Goal: Information Seeking & Learning: Learn about a topic

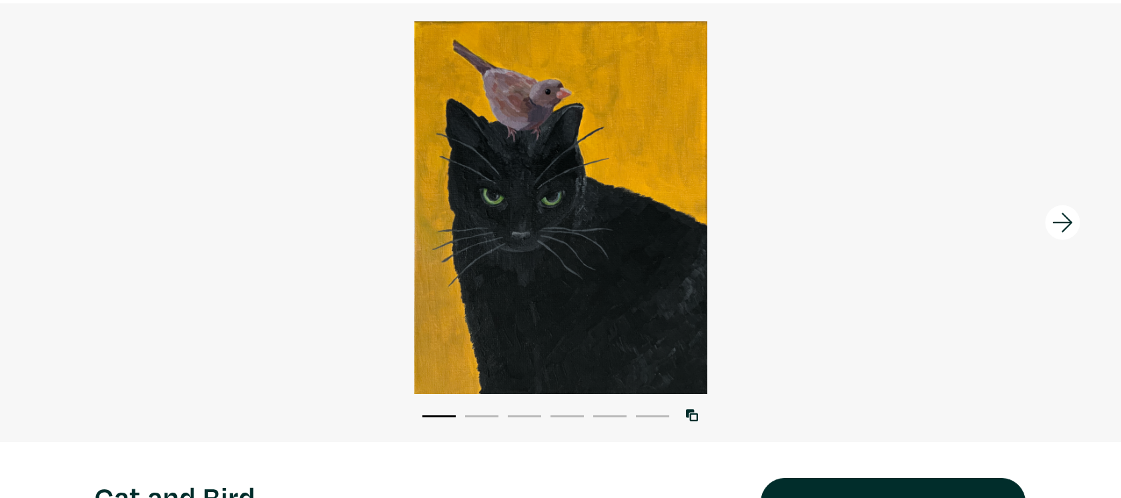
scroll to position [95, 0]
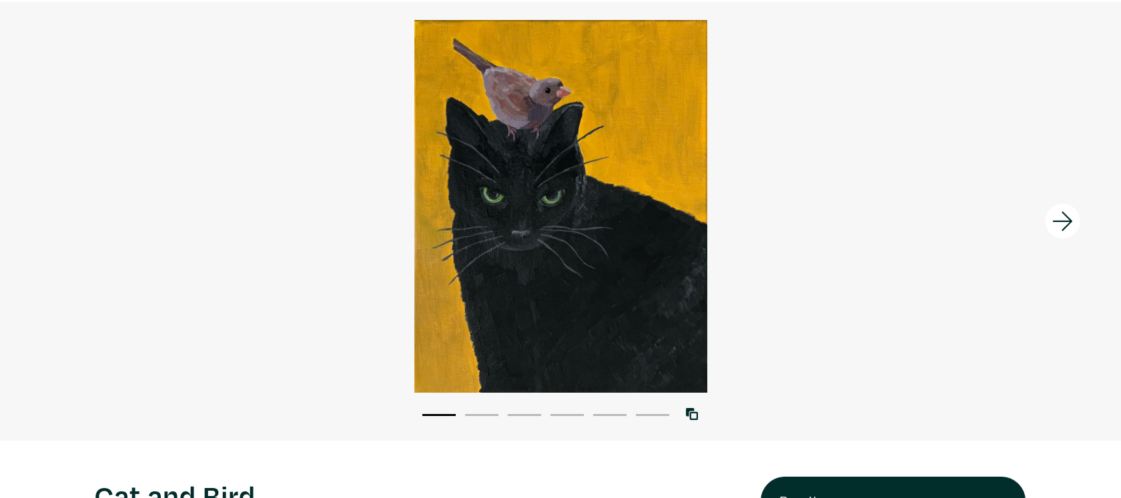
click at [1058, 223] on icon at bounding box center [1062, 221] width 45 height 36
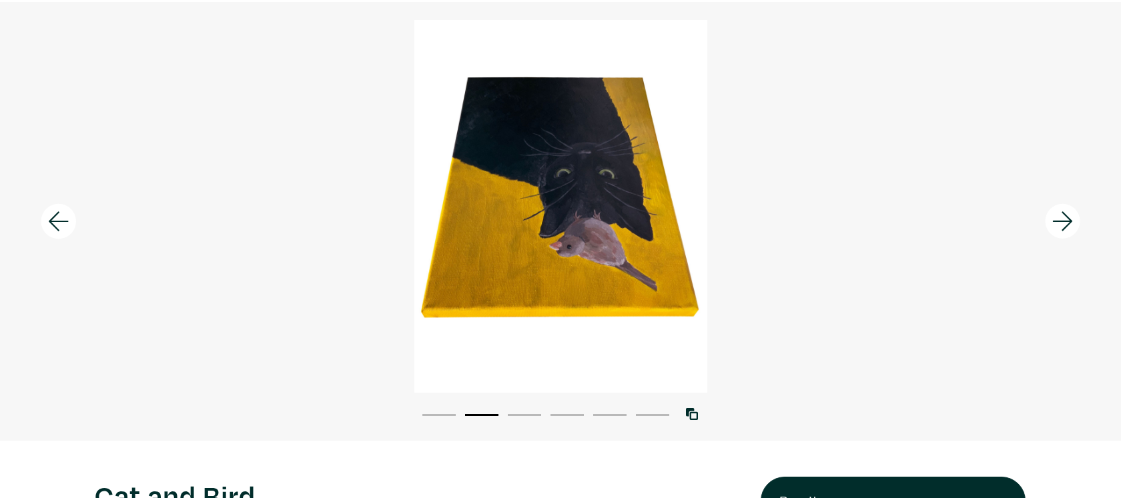
click at [1058, 223] on icon at bounding box center [1062, 221] width 45 height 36
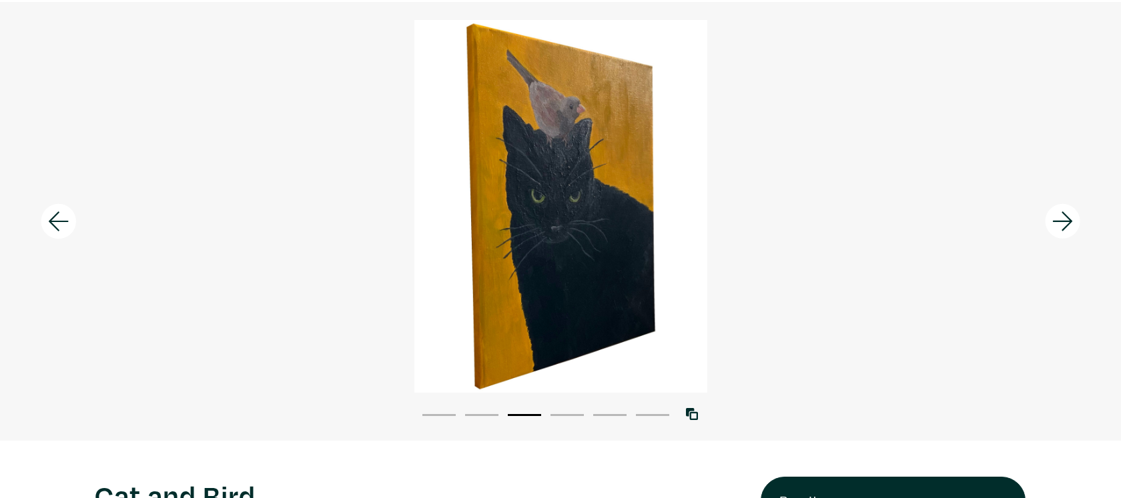
click at [1058, 223] on icon at bounding box center [1062, 221] width 45 height 36
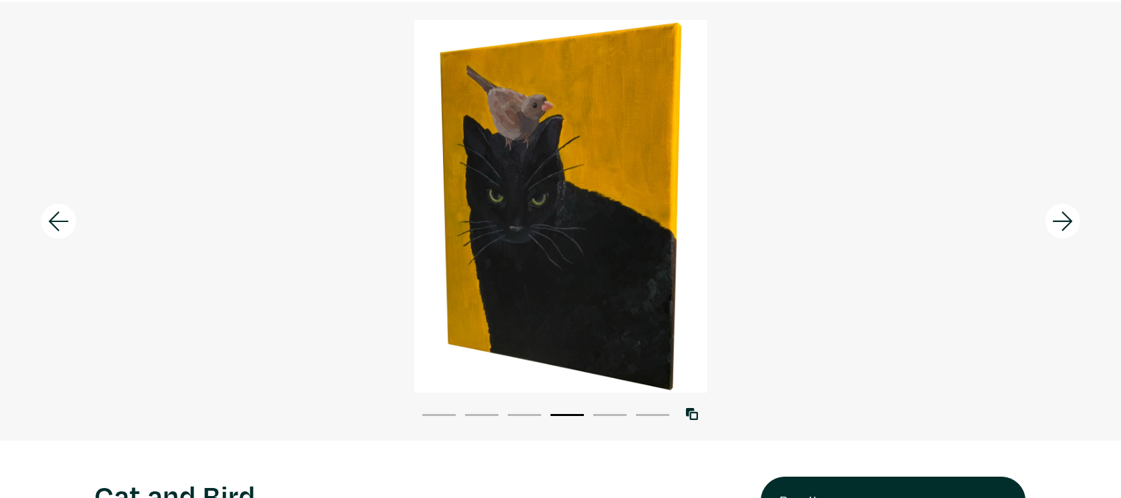
click at [1058, 223] on icon at bounding box center [1062, 221] width 45 height 36
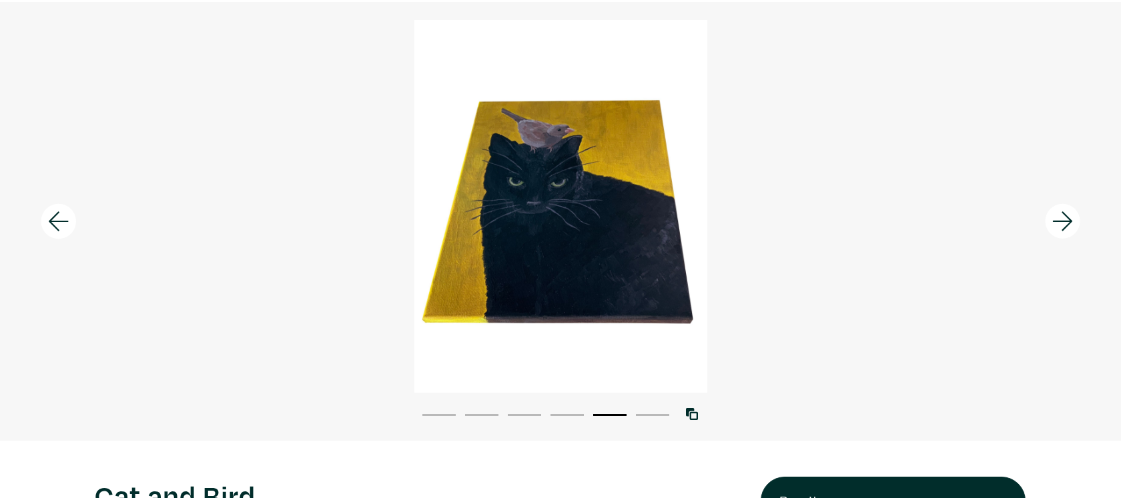
scroll to position [0, 0]
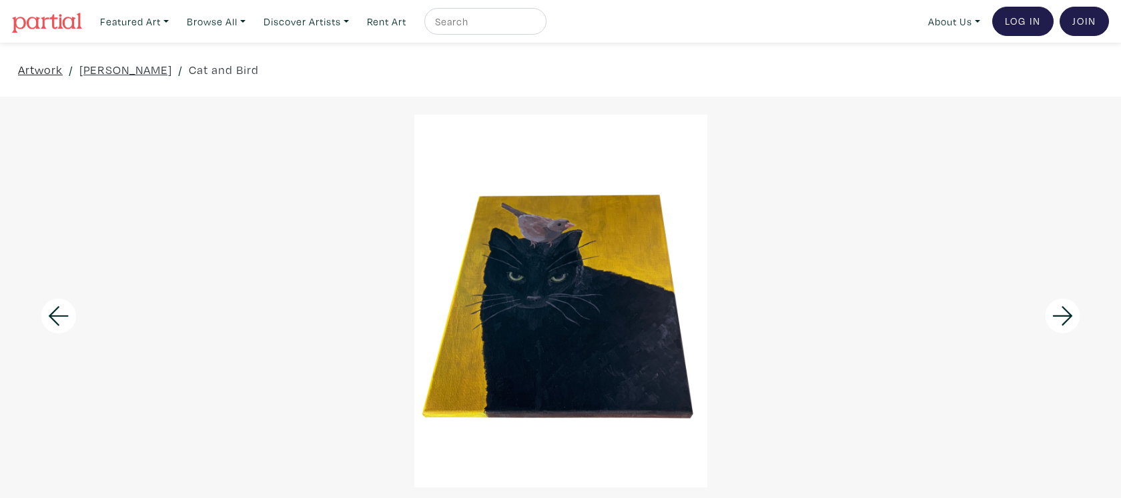
click at [34, 72] on link "Artwork" at bounding box center [40, 70] width 45 height 18
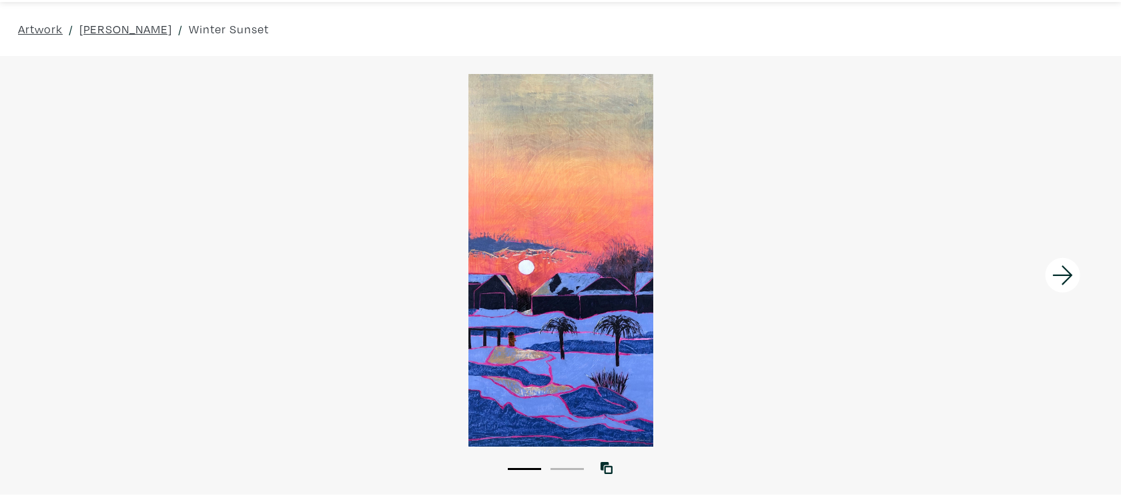
scroll to position [45, 0]
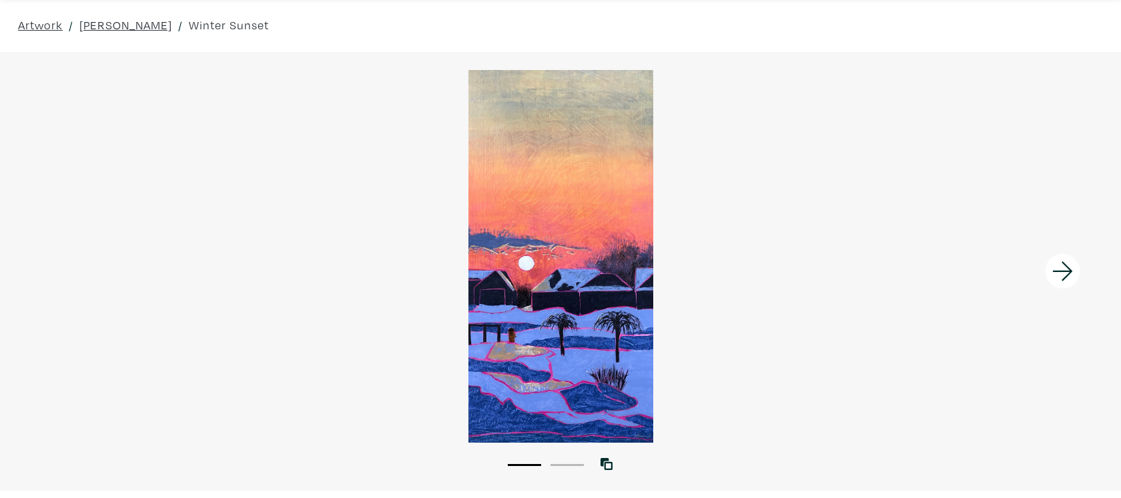
click at [1071, 271] on icon at bounding box center [1062, 271] width 20 height 19
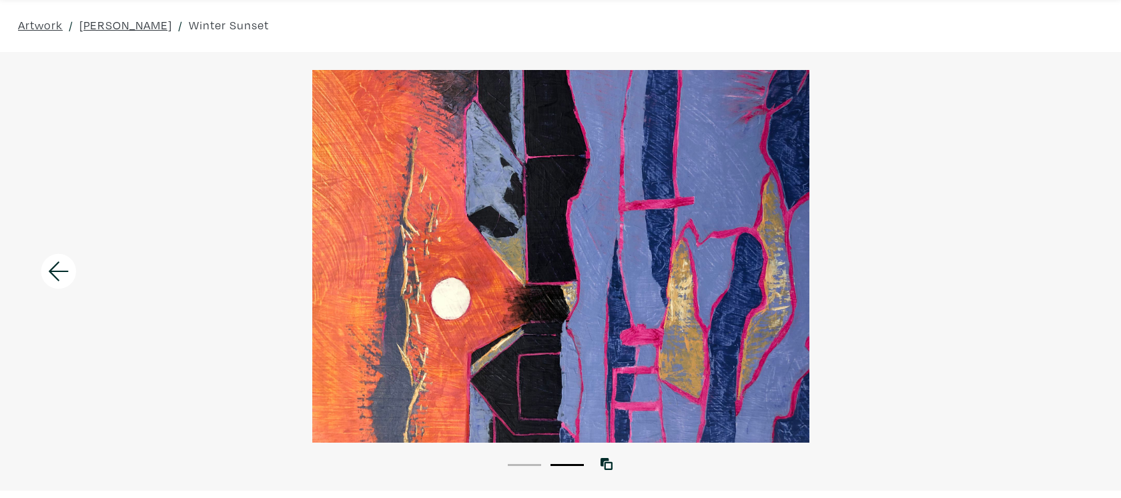
click at [1070, 272] on div at bounding box center [560, 256] width 1121 height 373
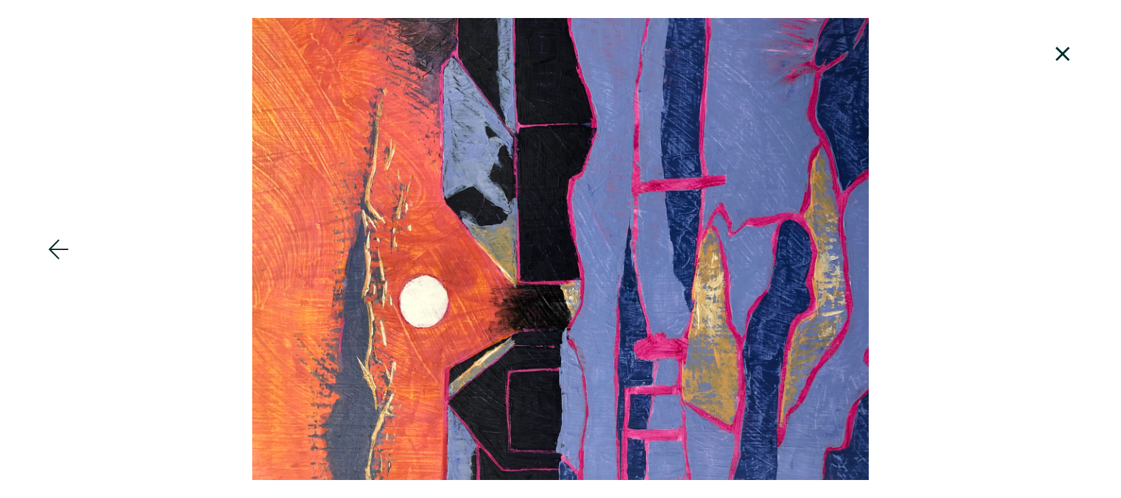
click at [1059, 56] on icon at bounding box center [1062, 54] width 14 height 14
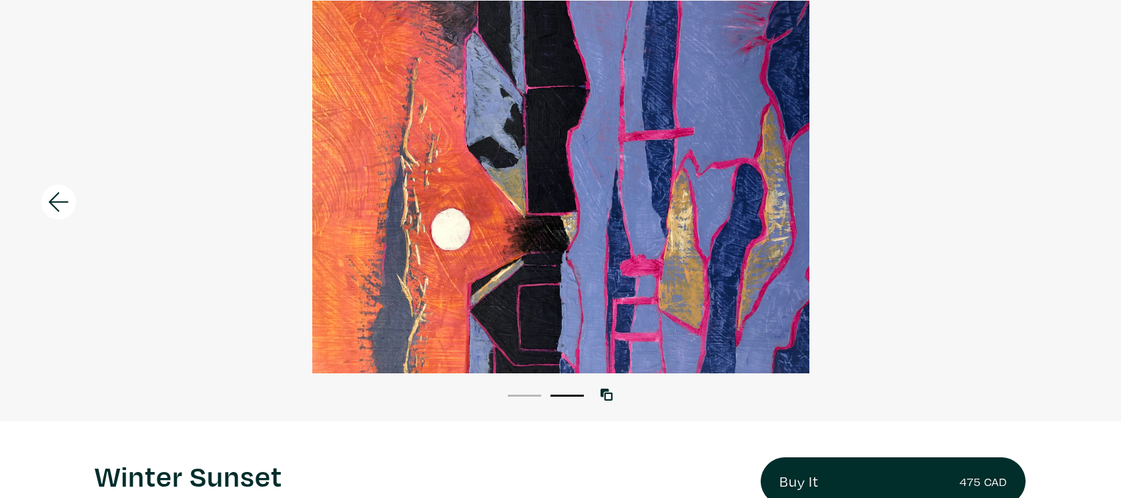
scroll to position [0, 0]
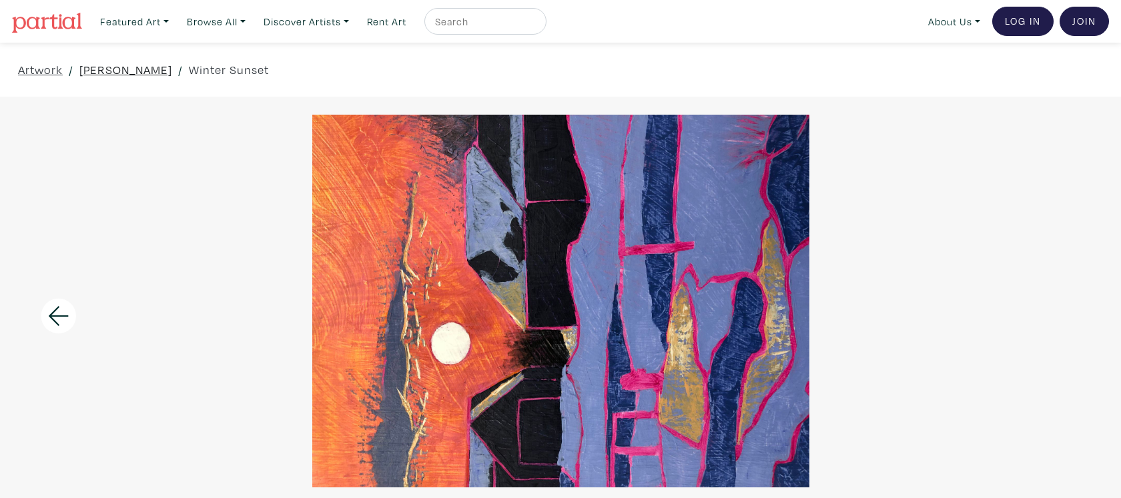
click at [139, 74] on link "[PERSON_NAME]" at bounding box center [125, 70] width 93 height 18
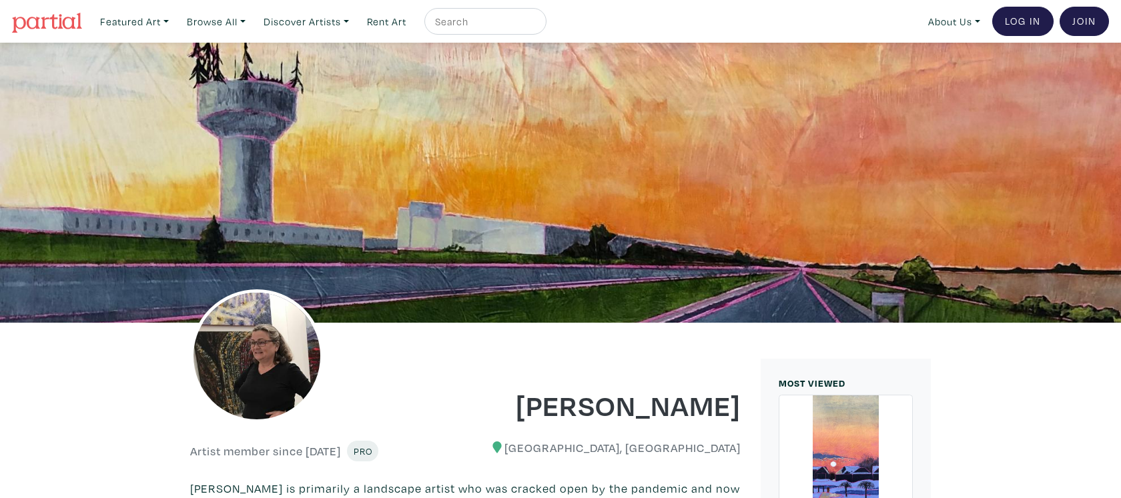
click at [48, 18] on img at bounding box center [47, 23] width 70 height 20
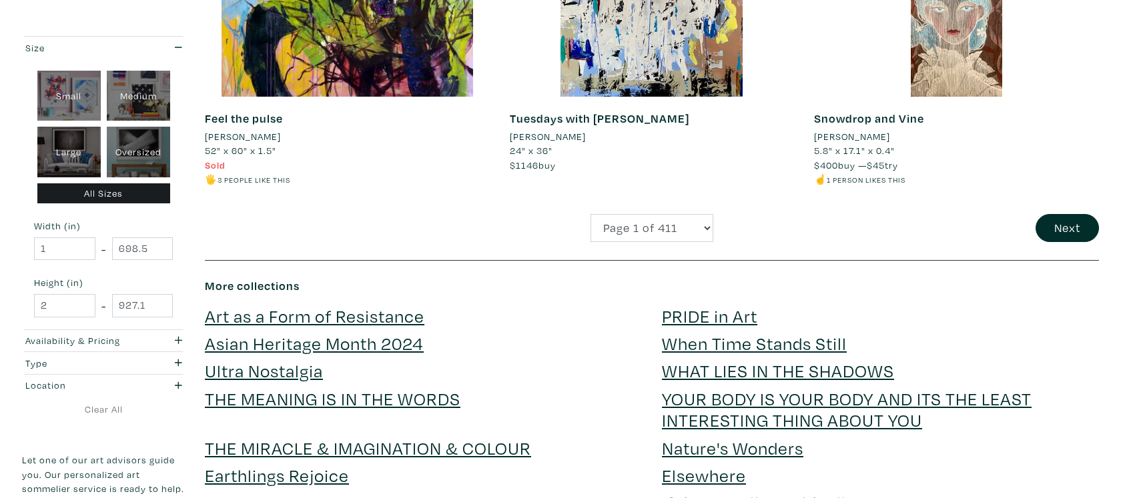
scroll to position [3236, 0]
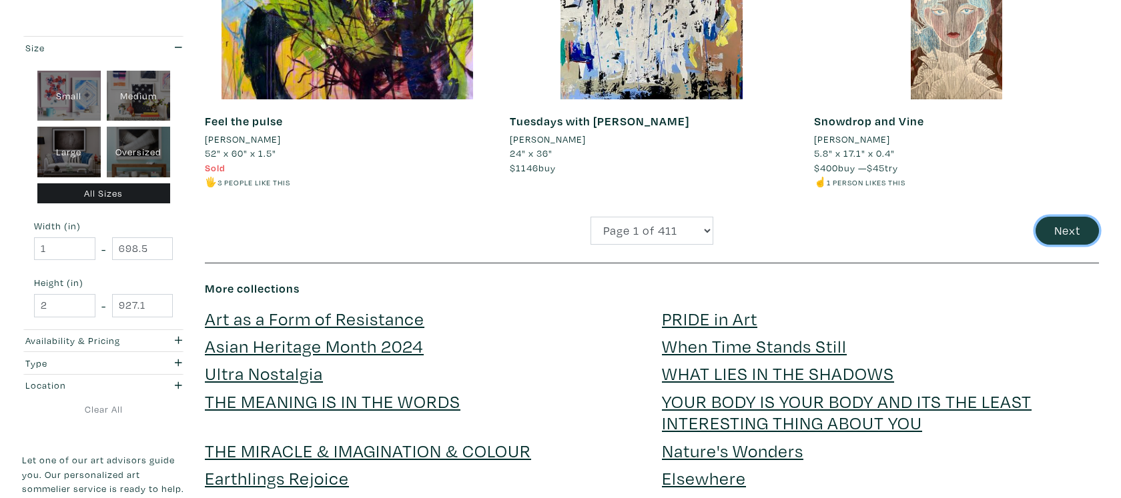
click at [1061, 233] on button "Next" at bounding box center [1066, 231] width 63 height 29
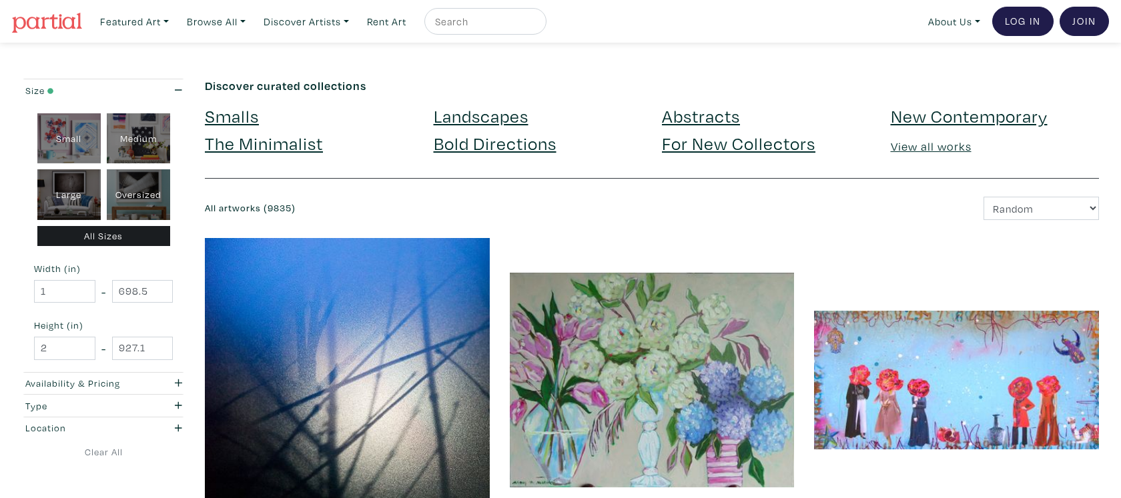
click at [147, 194] on div "Oversized" at bounding box center [138, 194] width 63 height 51
type input "48"
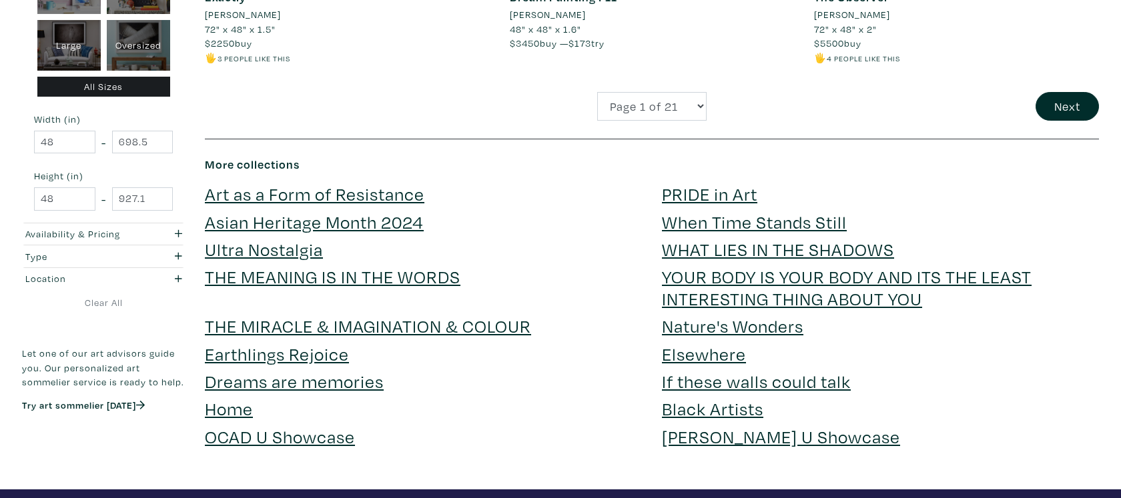
scroll to position [3309, 0]
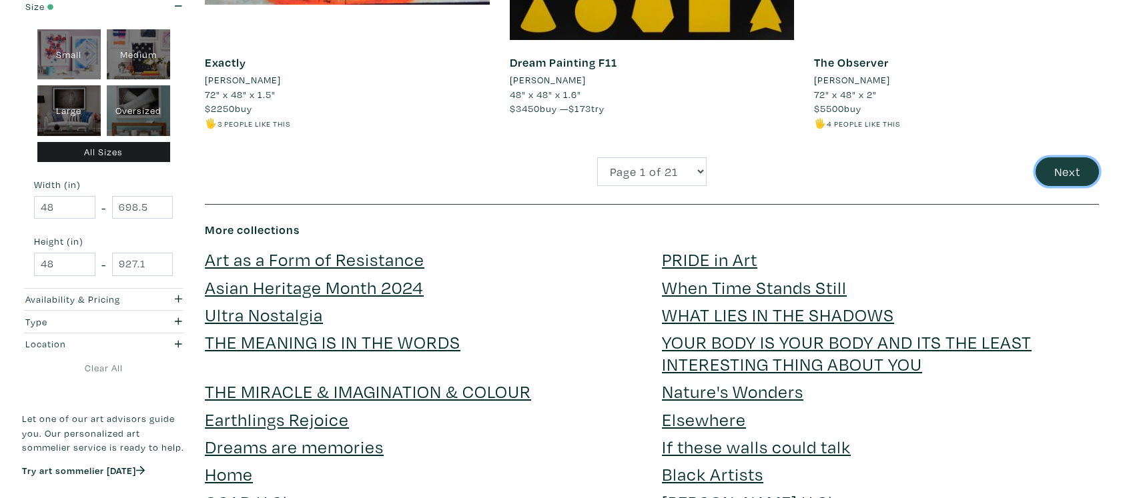
click at [1067, 178] on button "Next" at bounding box center [1066, 171] width 63 height 29
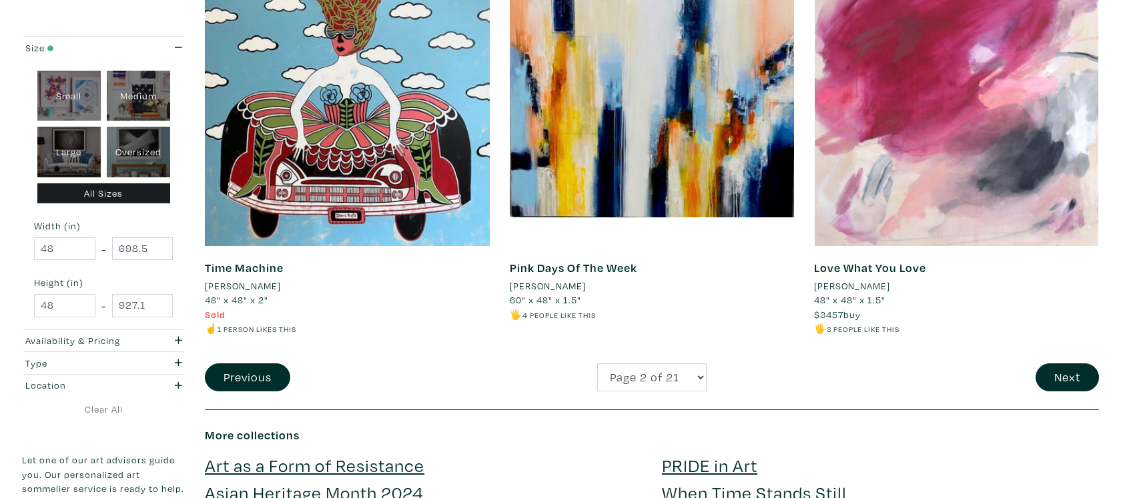
scroll to position [3088, 0]
click at [1091, 366] on button "Next" at bounding box center [1066, 378] width 63 height 29
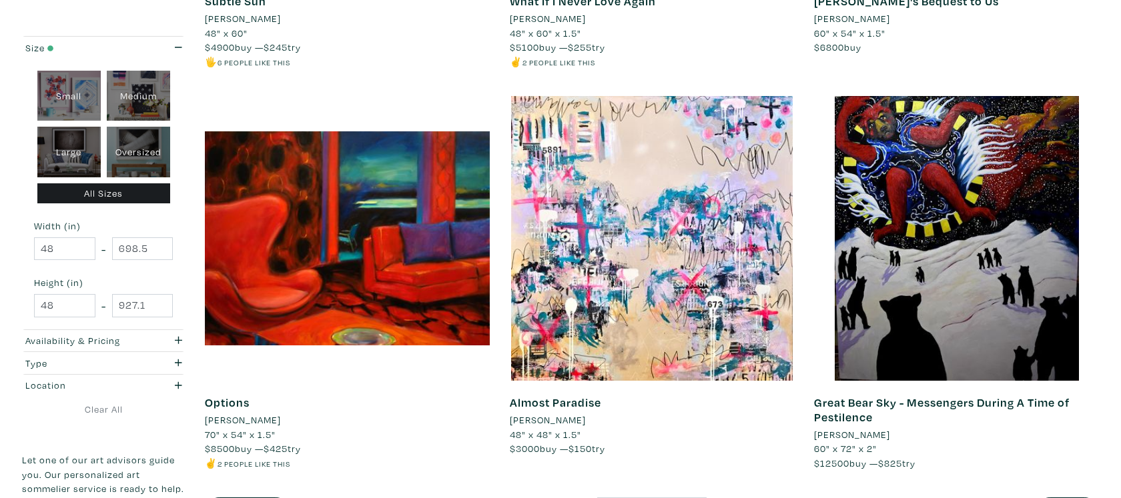
scroll to position [2970, 0]
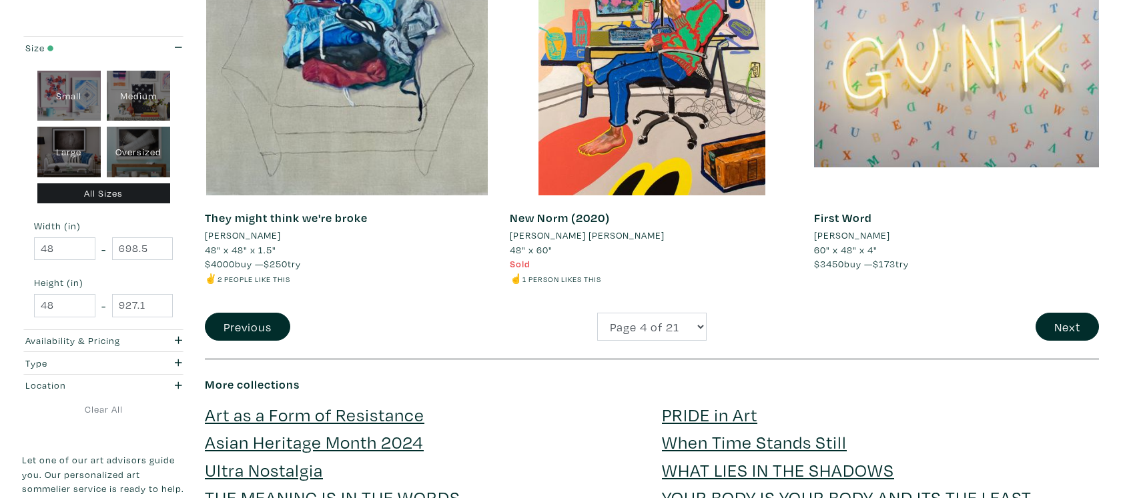
scroll to position [3136, 0]
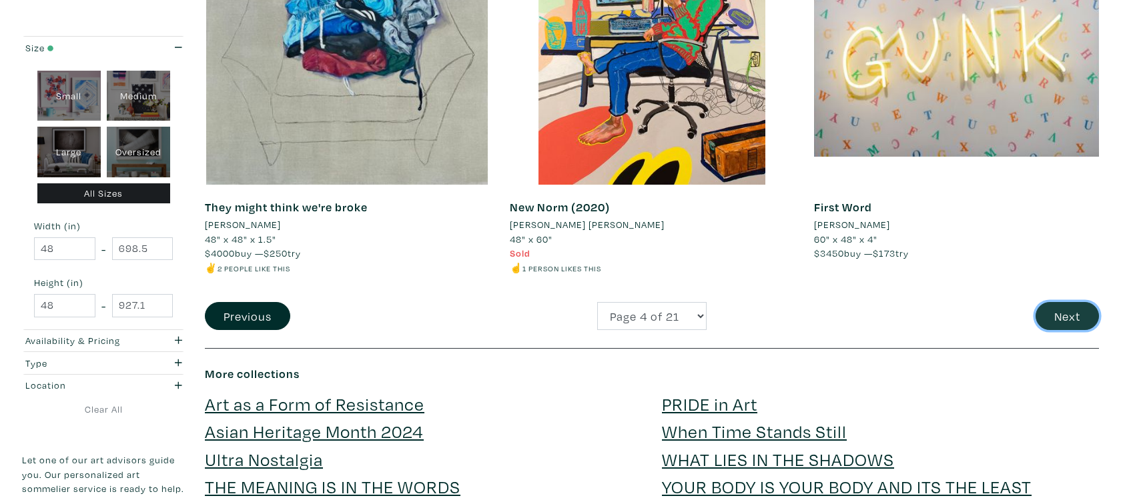
click at [1076, 320] on button "Next" at bounding box center [1066, 316] width 63 height 29
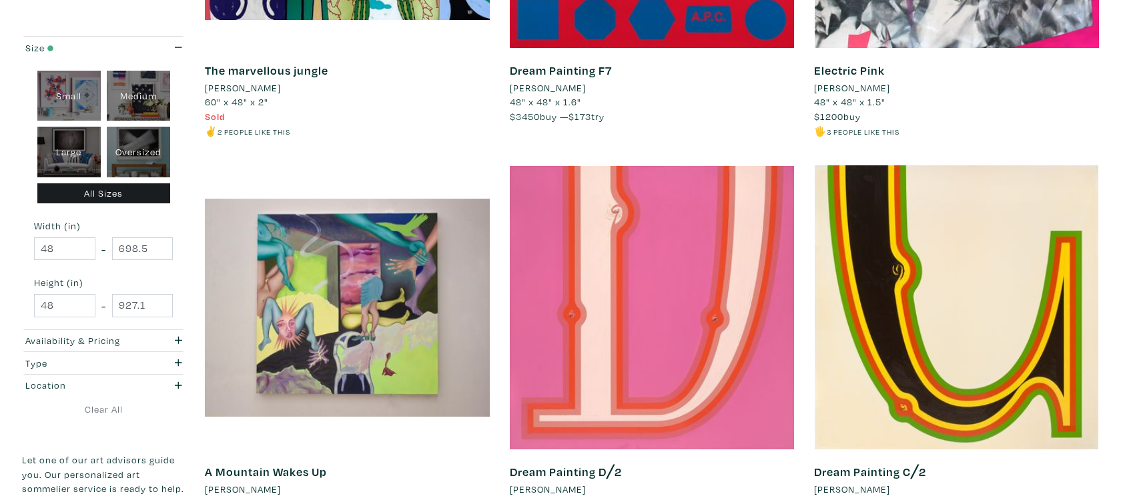
scroll to position [3182, 0]
